Goal: Navigation & Orientation: Find specific page/section

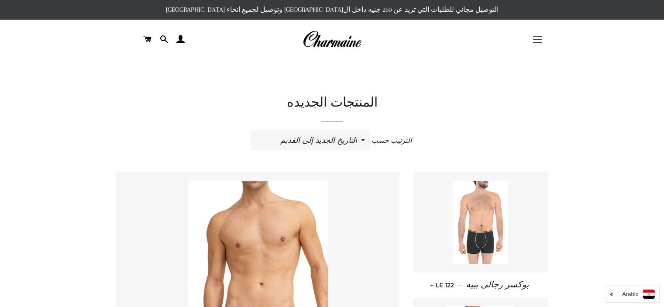
click at [529, 43] on button "التنقل في الموقع" at bounding box center [538, 39] width 22 height 22
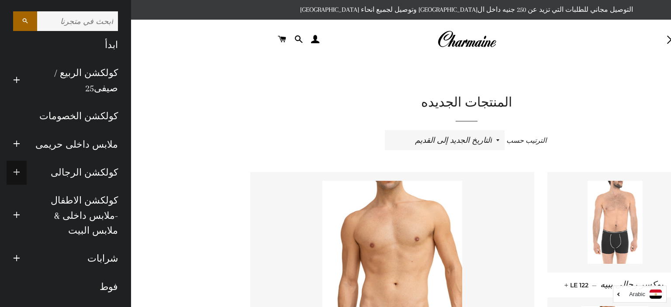
click at [20, 169] on span "button" at bounding box center [16, 172] width 7 height 11
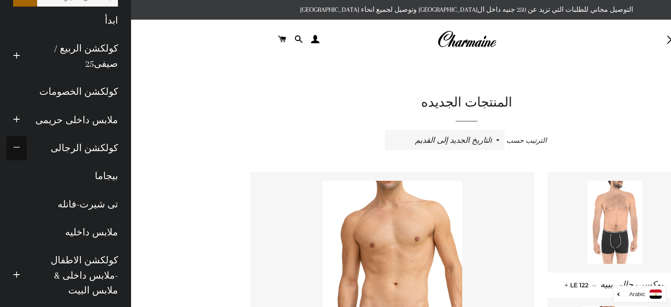
scroll to position [44, 0]
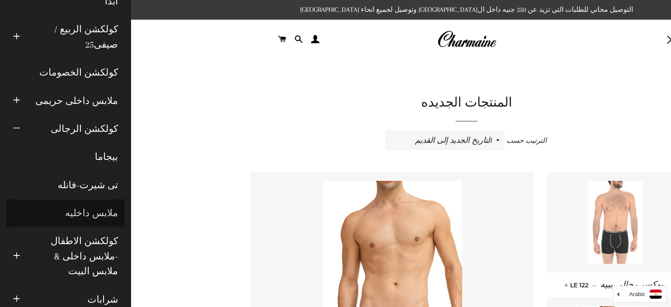
click at [93, 207] on link "ملابس داخليه" at bounding box center [66, 213] width 118 height 28
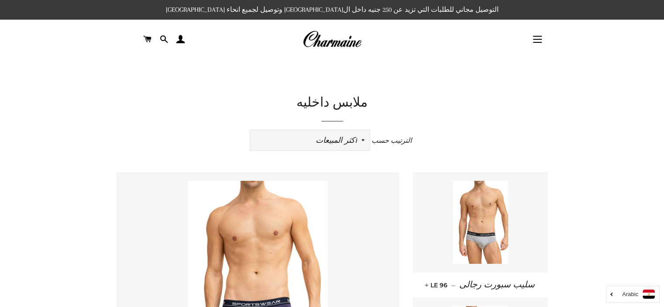
click at [305, 137] on select "ظهرت اكثر المبيعات أبجديا من الألف إلى الياء ابجديا من الياء الى الالف السعر ال…" at bounding box center [310, 140] width 120 height 20
click at [237, 128] on header "ملابس داخليه الترتيب حسب ظهرت اكثر المبيعات أبجديا من الألف إلى الياء ابجديا من…" at bounding box center [332, 122] width 432 height 56
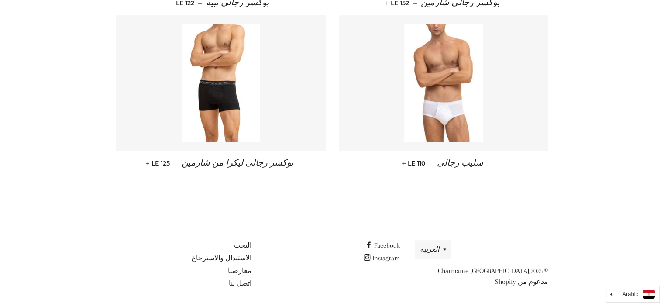
scroll to position [583, 0]
